Goal: Task Accomplishment & Management: Use online tool/utility

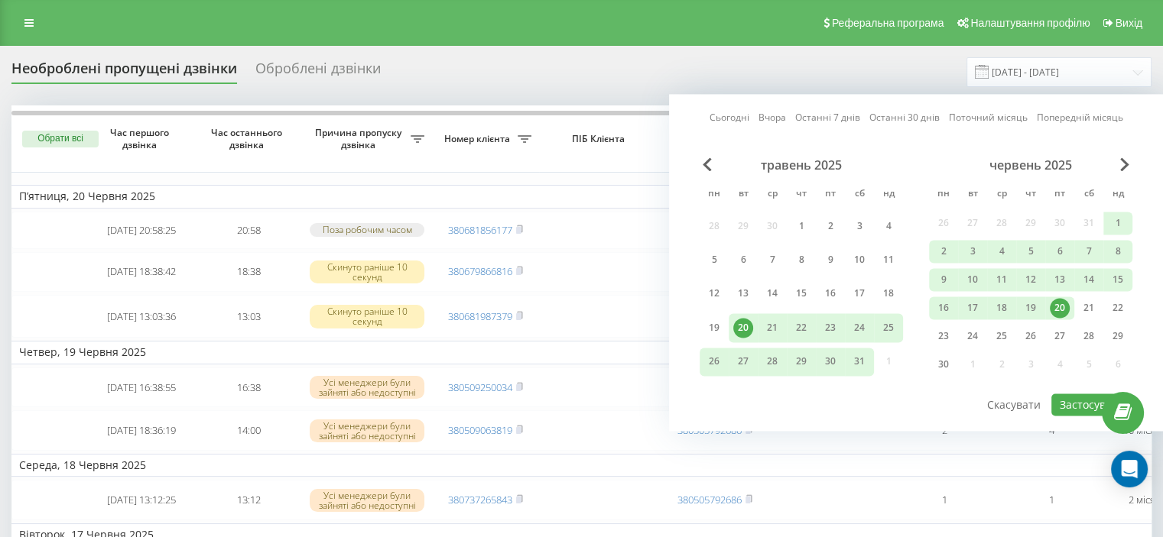
click at [1118, 165] on div "червень 2025" at bounding box center [1030, 164] width 203 height 15
click at [1123, 163] on span "Next Month" at bounding box center [1124, 164] width 9 height 14
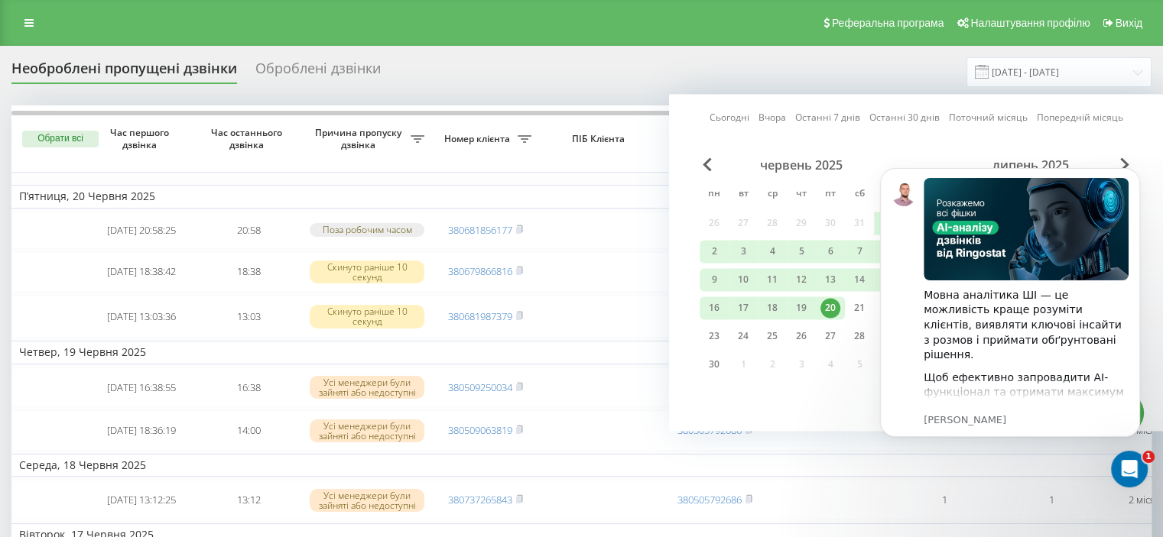
click at [1116, 162] on body "Мовна аналітика ШІ — це можливість краще розуміти клієнтів, виявляти ключові ін…" at bounding box center [1010, 320] width 294 height 339
click at [1135, 173] on icon "Dismiss notification" at bounding box center [1134, 172] width 5 height 5
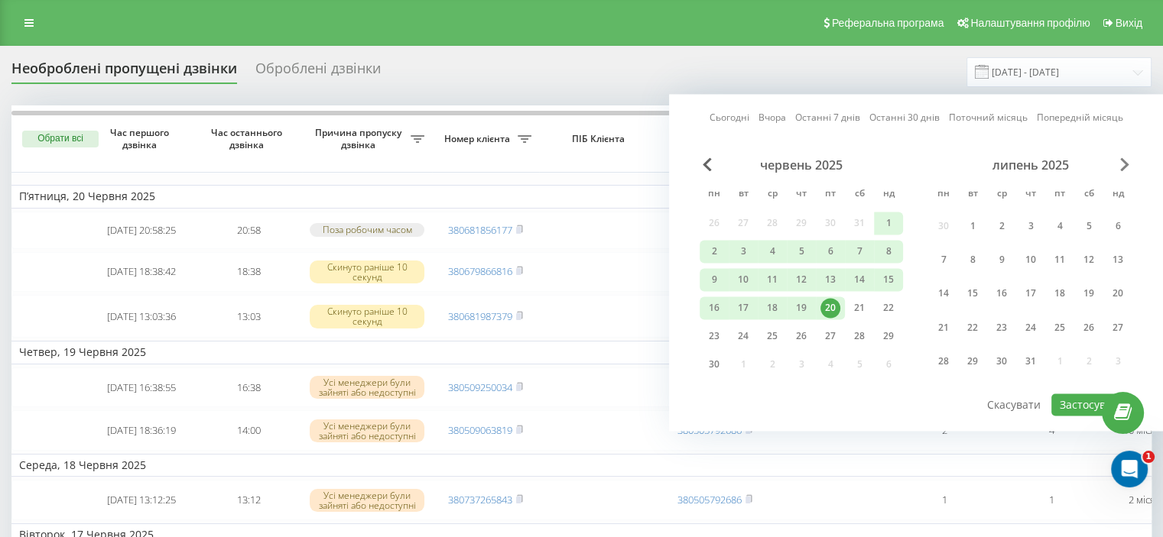
click at [1125, 163] on span "Next Month" at bounding box center [1124, 164] width 9 height 14
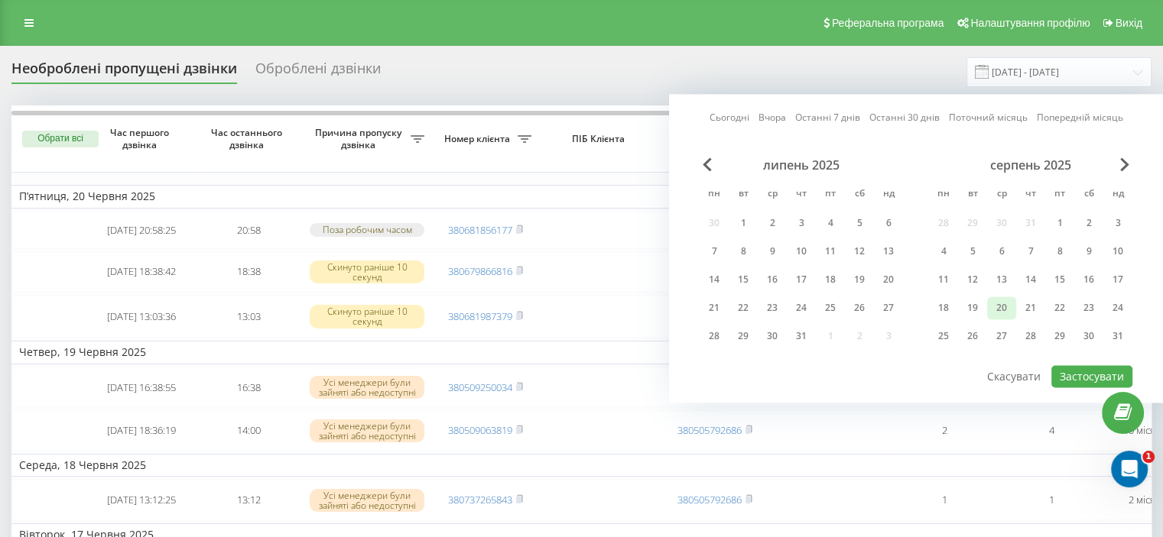
click at [997, 302] on div "20" at bounding box center [1002, 308] width 20 height 20
click at [1063, 369] on button "Застосувати" at bounding box center [1091, 376] width 81 height 22
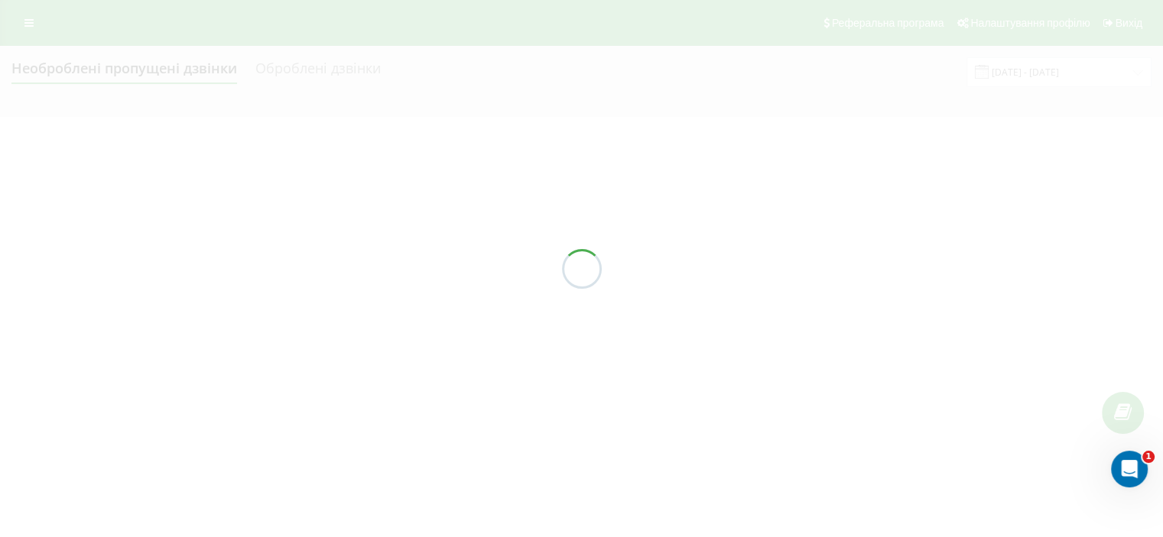
type input "20.08.2025 - 20.08.2025"
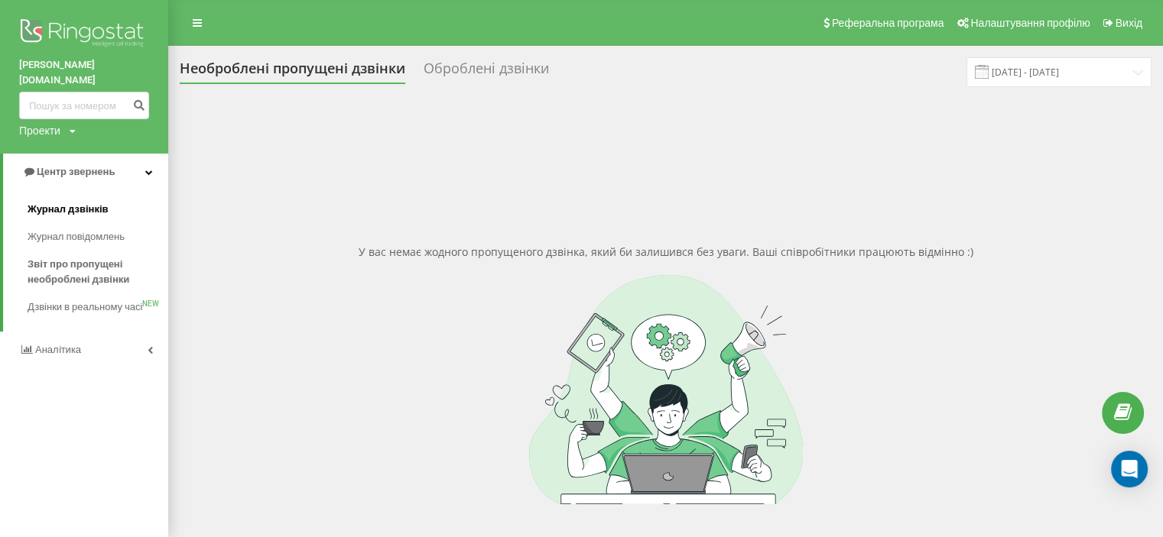
click at [91, 202] on span "Журнал дзвінків" at bounding box center [68, 209] width 81 height 15
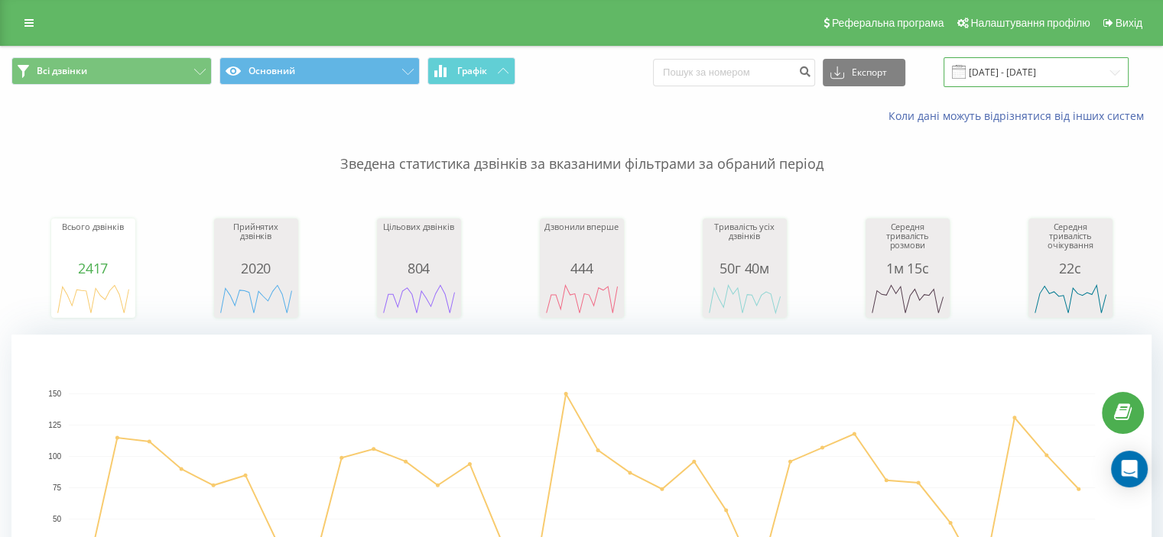
click at [1031, 73] on input "[DATE] - [DATE]" at bounding box center [1035, 72] width 185 height 30
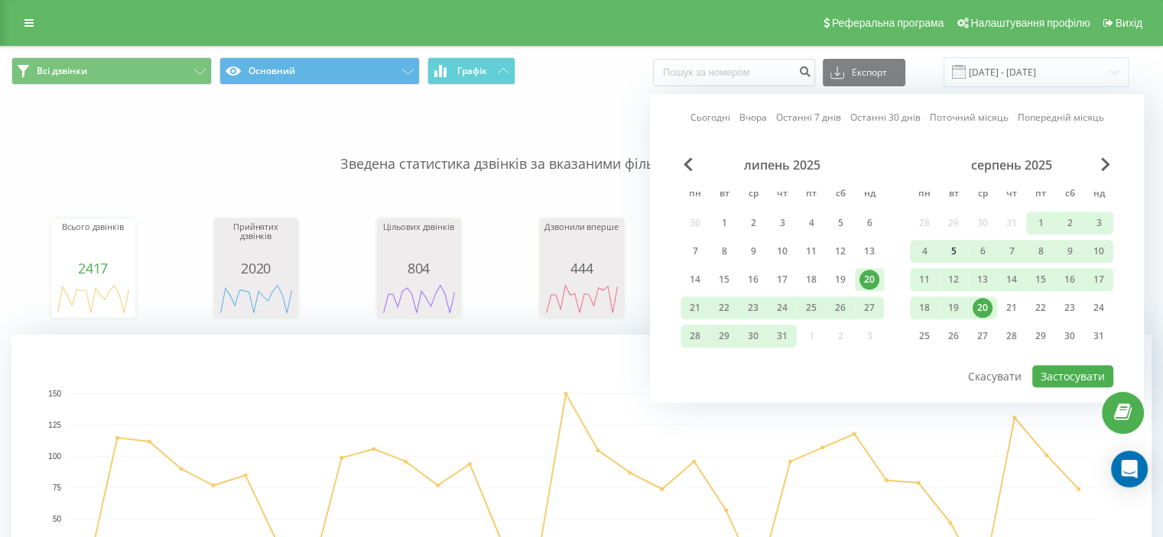
click at [948, 250] on div "5" at bounding box center [953, 252] width 20 height 20
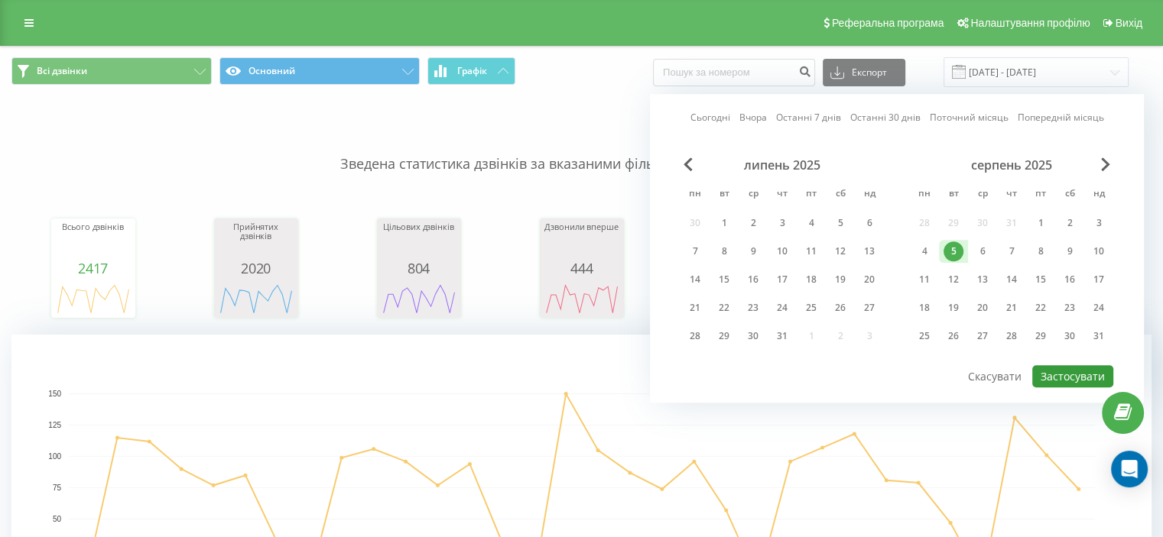
click at [1057, 368] on button "Застосувати" at bounding box center [1072, 376] width 81 height 22
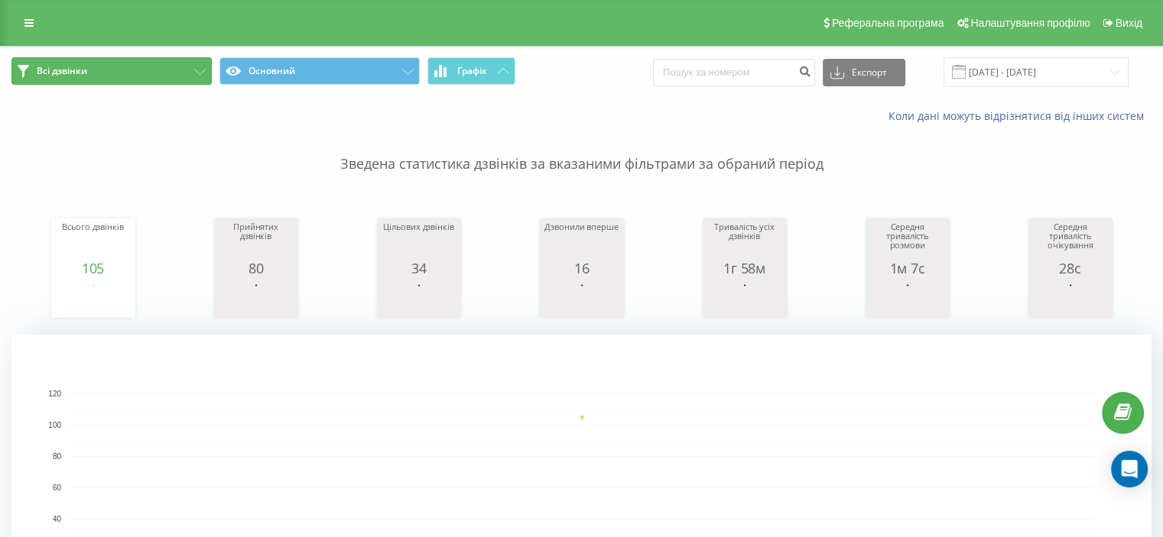
click at [129, 70] on button "Всі дзвінки" at bounding box center [111, 71] width 200 height 28
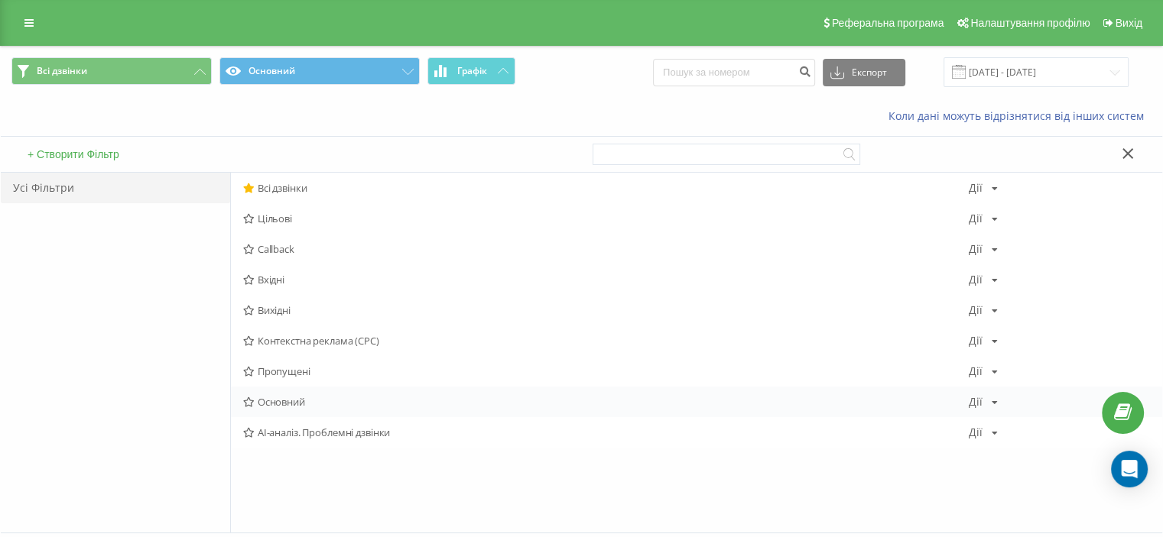
click at [284, 392] on div "Основний Дії Редагувати Копіювати Видалити За замовчуванням Поділитися" at bounding box center [696, 402] width 931 height 31
click at [290, 401] on span "Основний" at bounding box center [606, 402] width 726 height 11
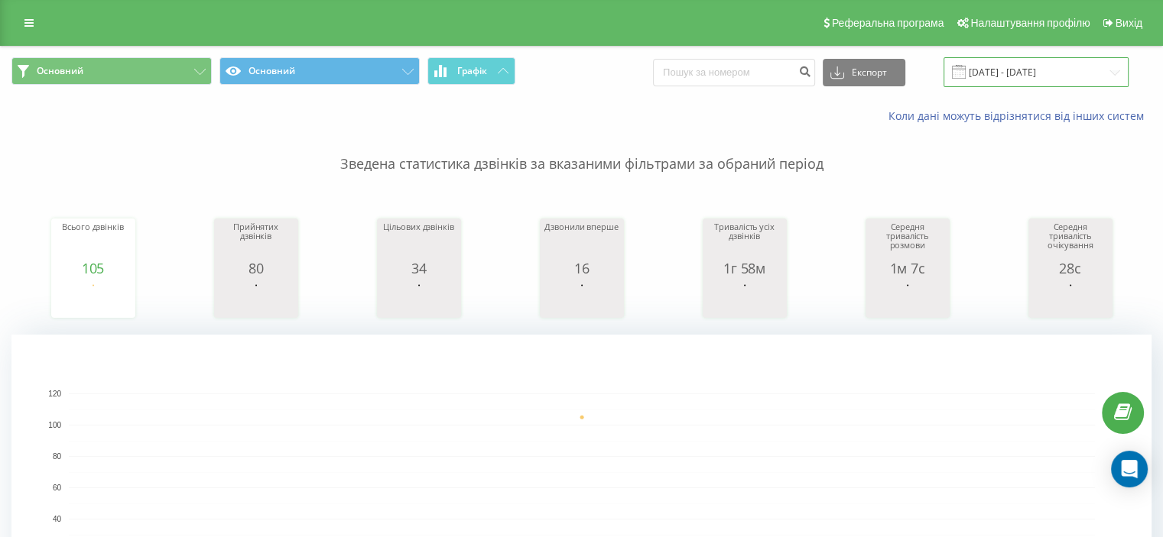
click at [1008, 77] on input "[DATE] - [DATE]" at bounding box center [1035, 72] width 185 height 30
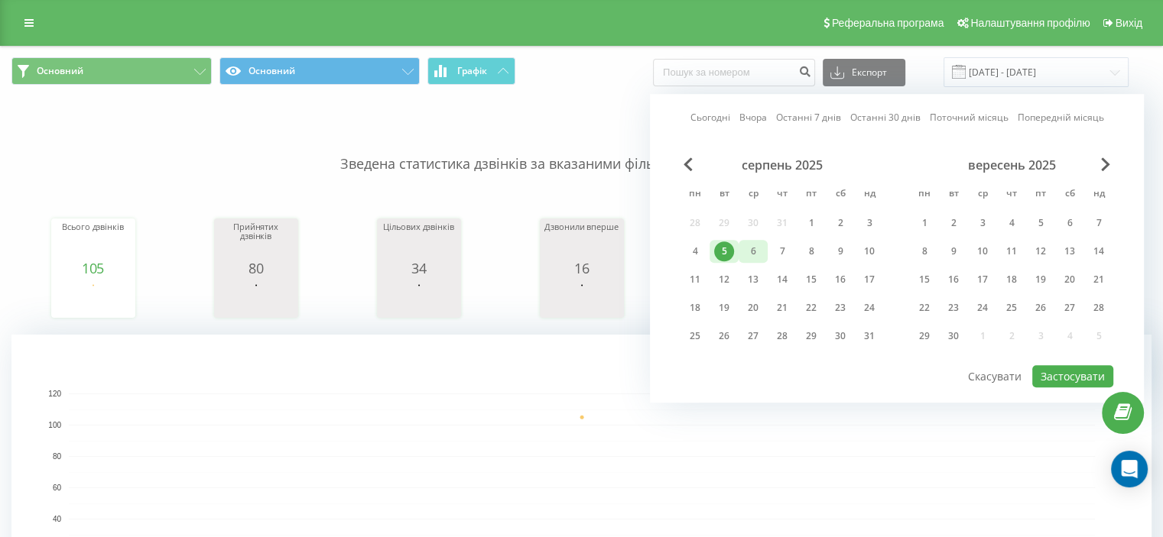
click at [754, 253] on div "6" at bounding box center [753, 252] width 20 height 20
click at [1053, 377] on button "Застосувати" at bounding box center [1072, 376] width 81 height 22
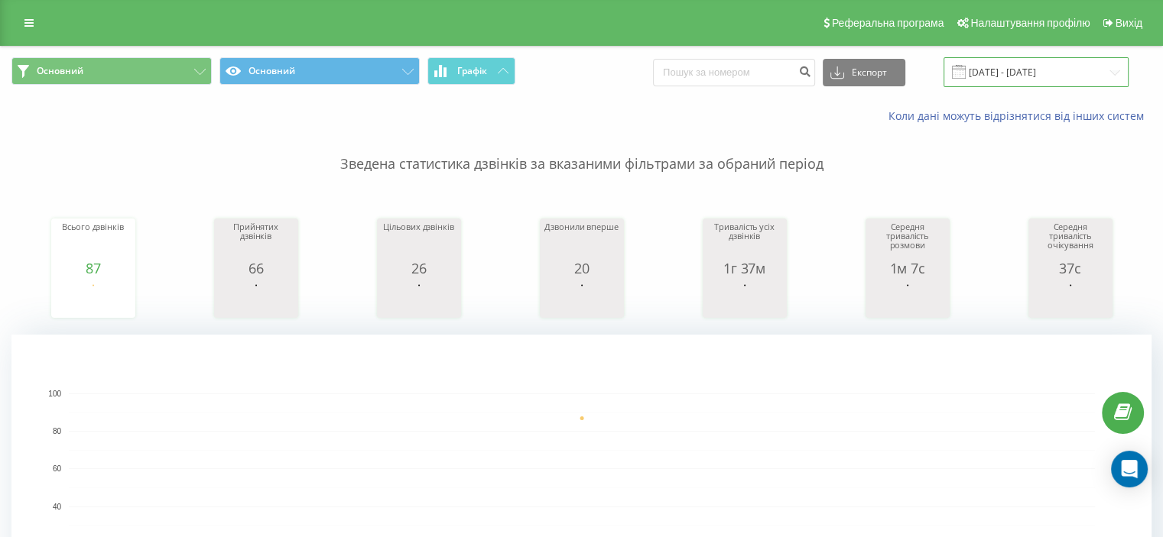
click at [1024, 73] on input "[DATE] - [DATE]" at bounding box center [1035, 72] width 185 height 30
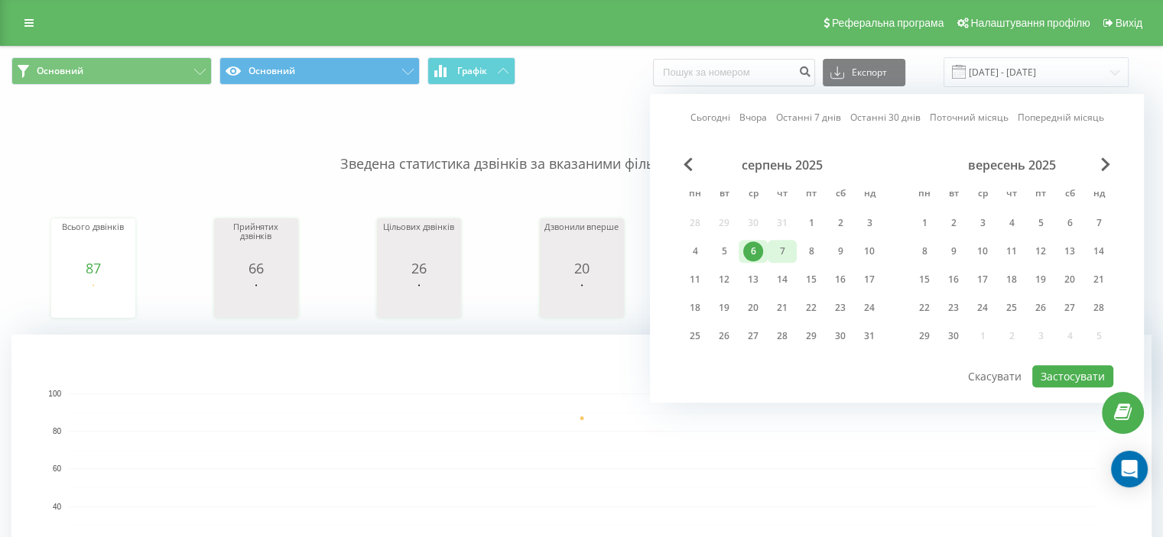
click at [778, 247] on div "7" at bounding box center [782, 252] width 20 height 20
click at [1077, 375] on button "Застосувати" at bounding box center [1072, 376] width 81 height 22
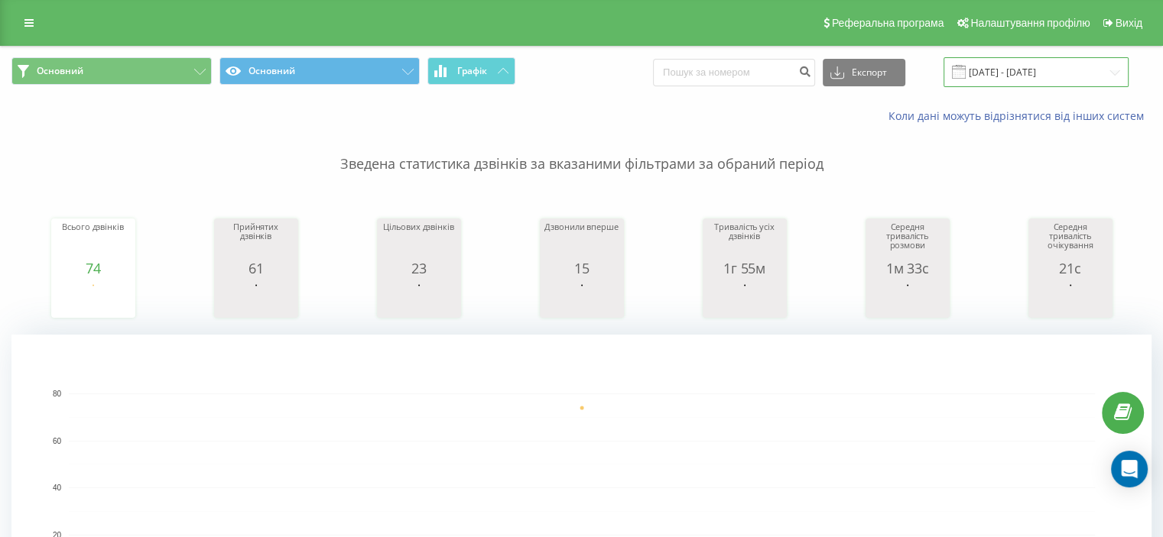
click at [1049, 67] on input "[DATE] - [DATE]" at bounding box center [1035, 72] width 185 height 30
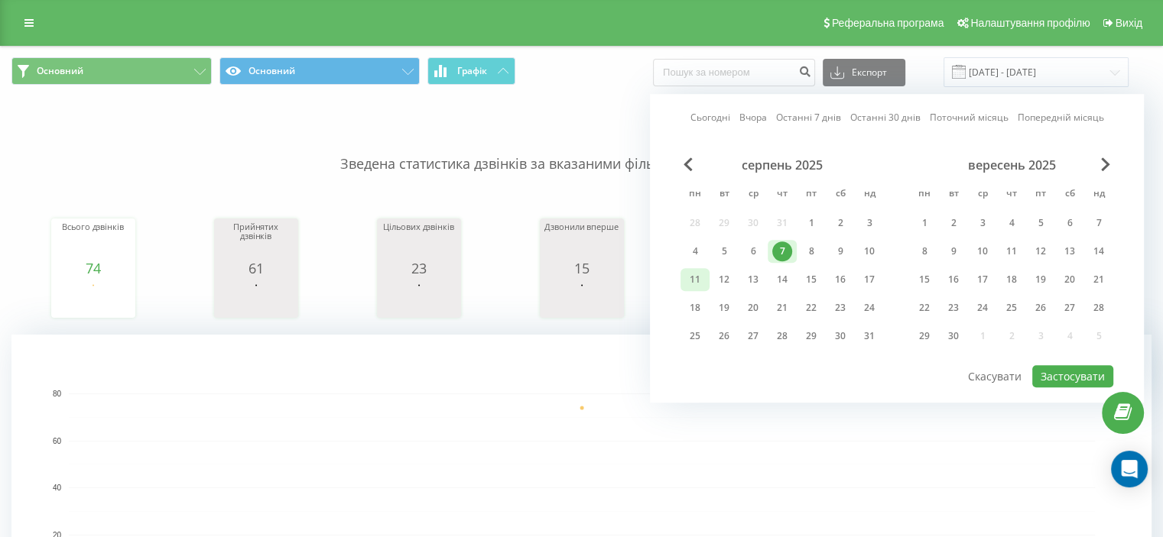
click at [697, 281] on div "11" at bounding box center [695, 280] width 20 height 20
click at [1082, 369] on button "Застосувати" at bounding box center [1072, 376] width 81 height 22
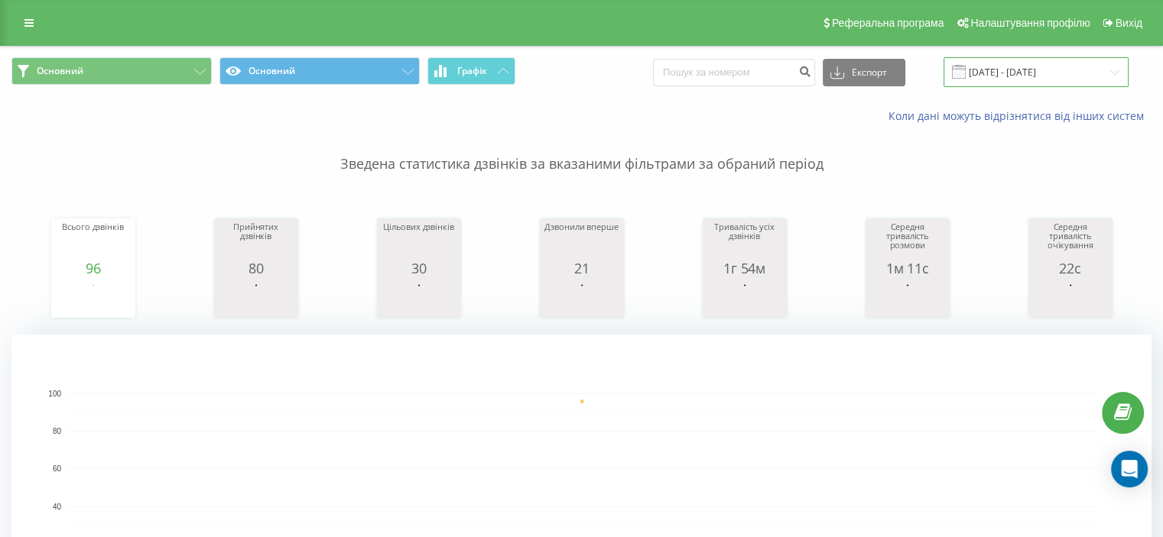
click at [1018, 66] on input "[DATE] - [DATE]" at bounding box center [1035, 72] width 185 height 30
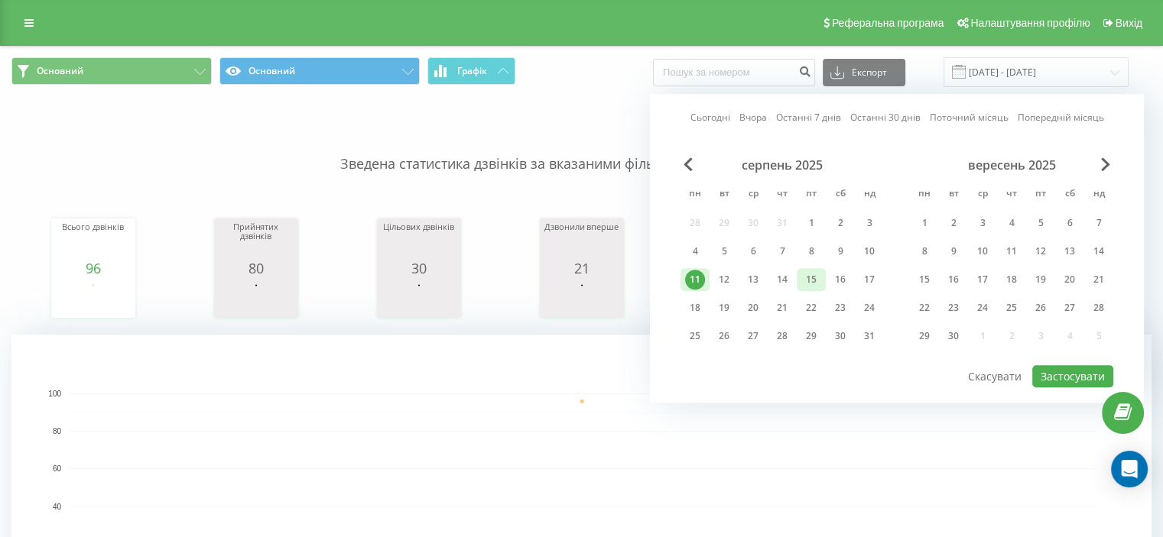
click at [814, 274] on div "15" at bounding box center [811, 280] width 20 height 20
click at [1067, 374] on button "Застосувати" at bounding box center [1072, 376] width 81 height 22
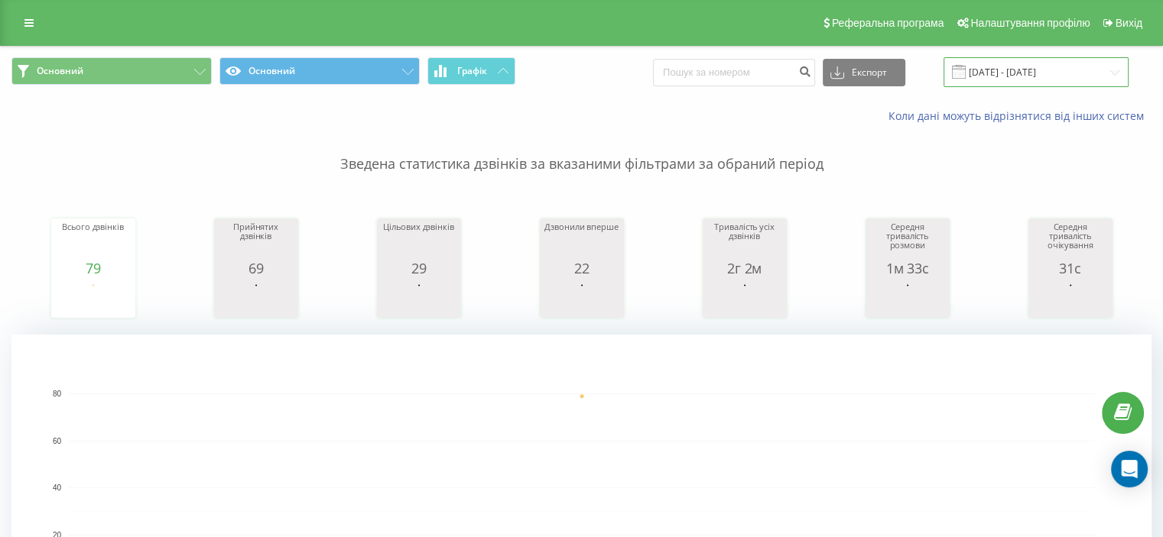
click at [1073, 65] on input "[DATE] - [DATE]" at bounding box center [1035, 72] width 185 height 30
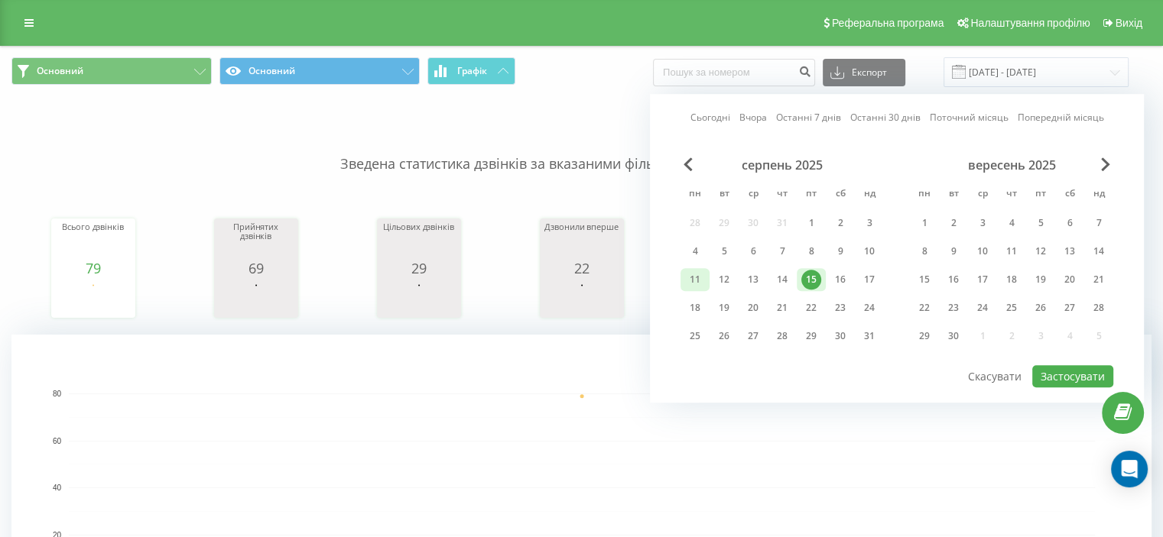
click at [697, 276] on div "11" at bounding box center [695, 280] width 20 height 20
click at [1077, 372] on button "Застосувати" at bounding box center [1072, 376] width 81 height 22
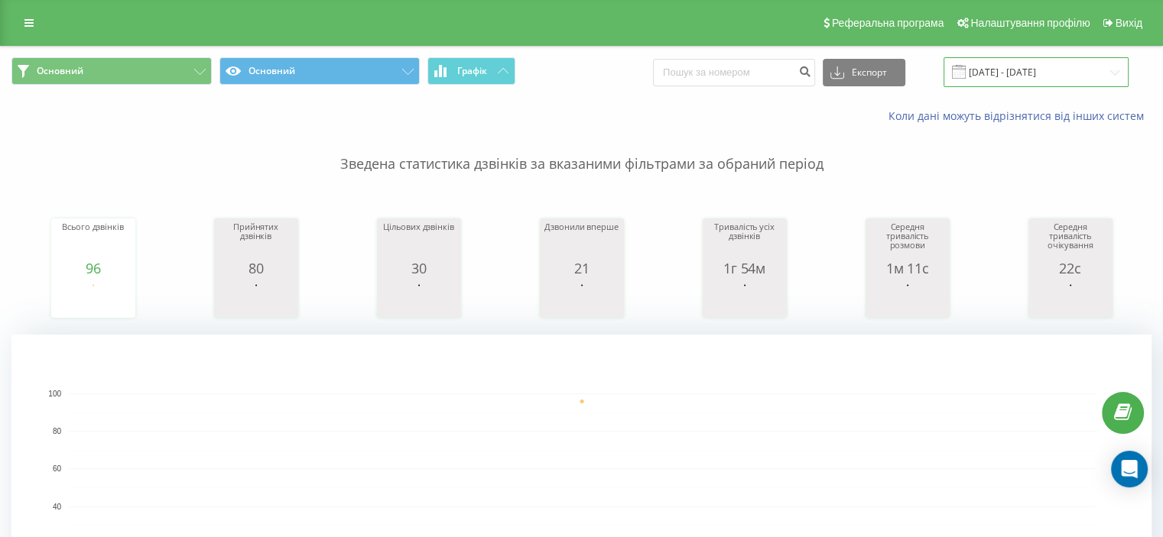
click at [1086, 69] on input "[DATE] - [DATE]" at bounding box center [1035, 72] width 185 height 30
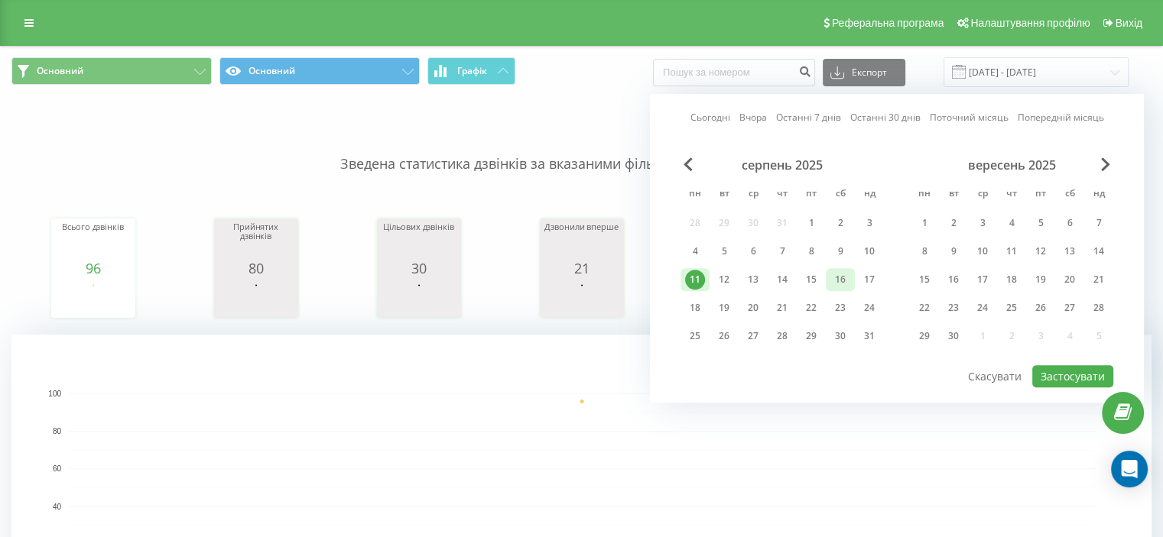
click at [845, 283] on div "16" at bounding box center [840, 280] width 20 height 20
click at [1067, 372] on button "Застосувати" at bounding box center [1072, 376] width 81 height 22
type input "[DATE] - [DATE]"
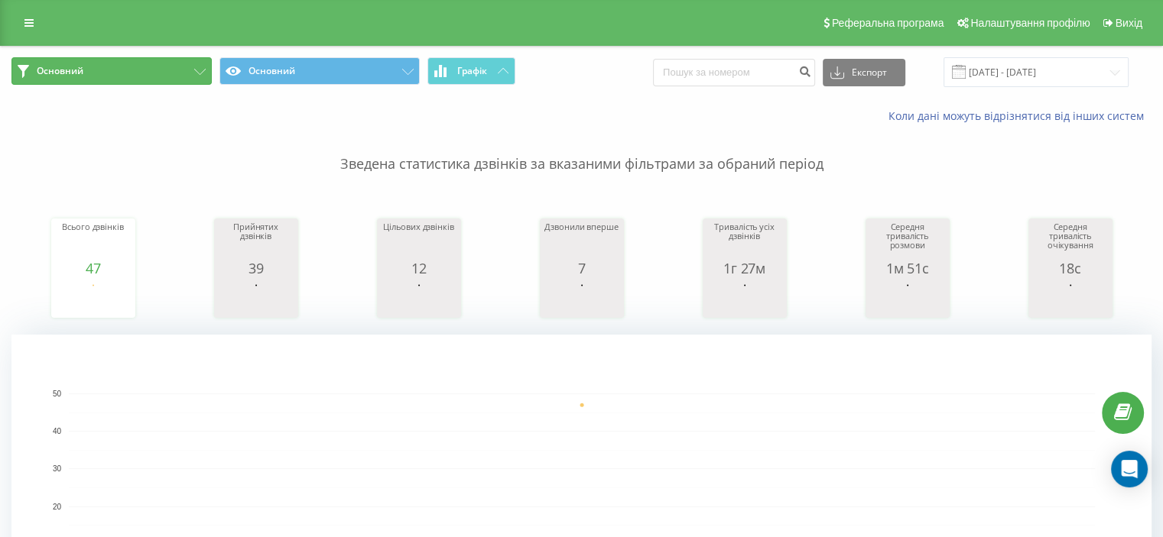
click at [192, 70] on button "Основний" at bounding box center [111, 71] width 200 height 28
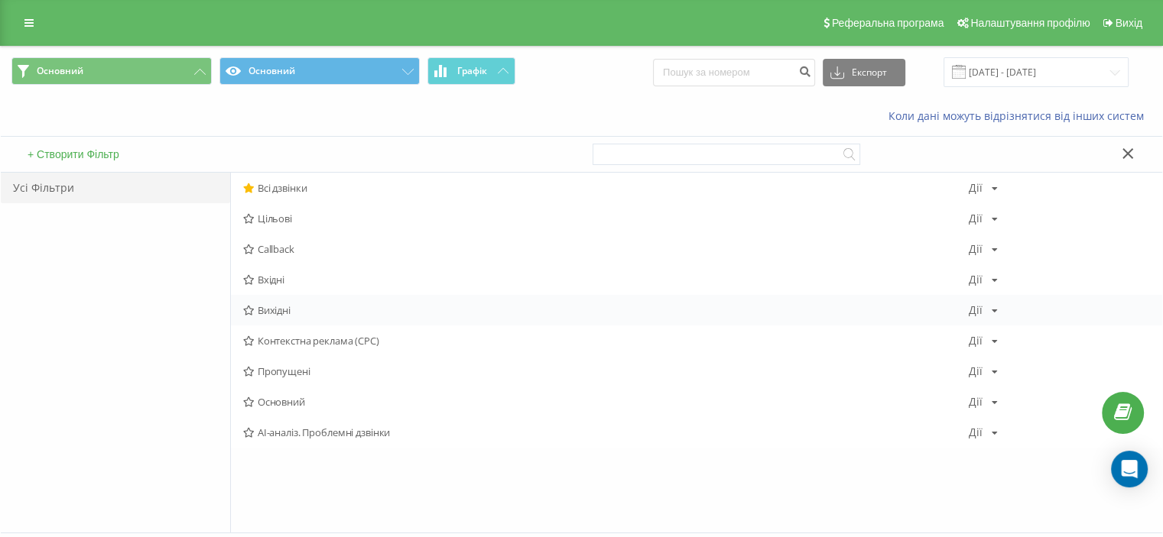
click at [278, 314] on span "Вихідні" at bounding box center [606, 310] width 726 height 11
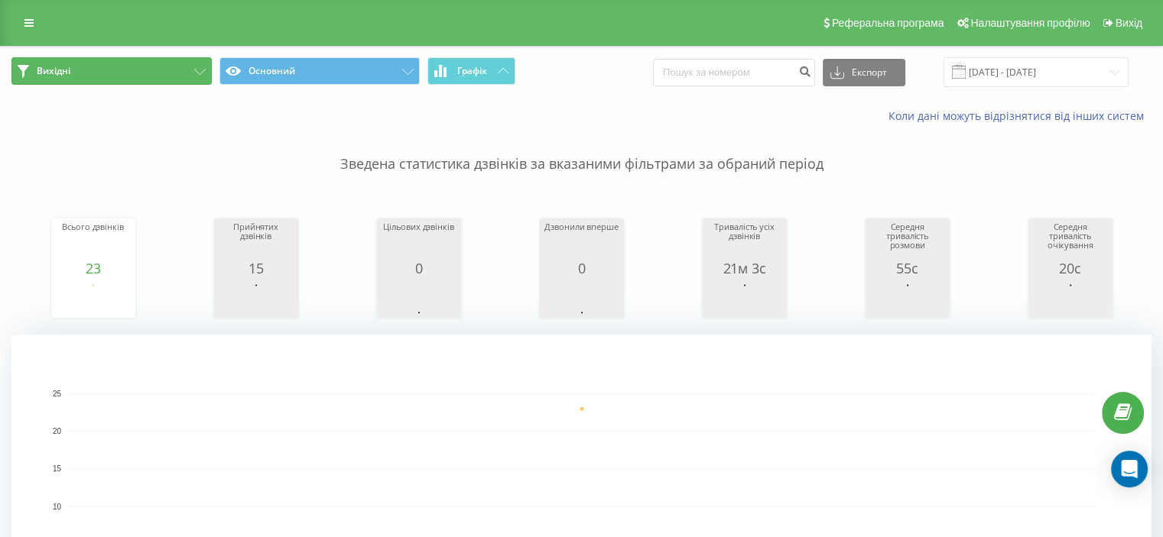
click at [174, 74] on button "Вихідні" at bounding box center [111, 71] width 200 height 28
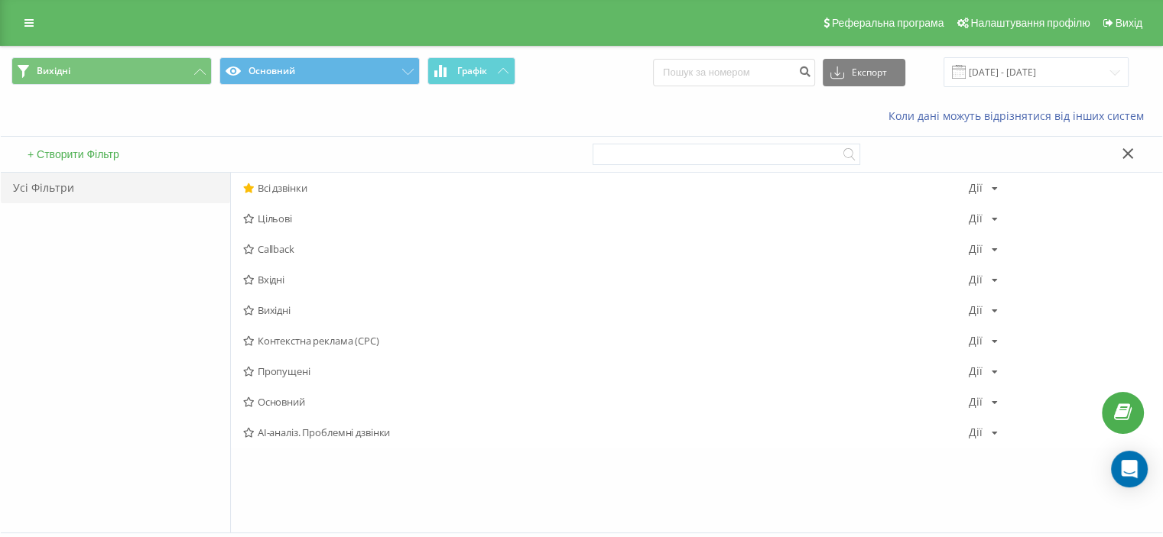
click at [272, 219] on span "Цільові" at bounding box center [606, 218] width 726 height 11
